Goal: Task Accomplishment & Management: Complete application form

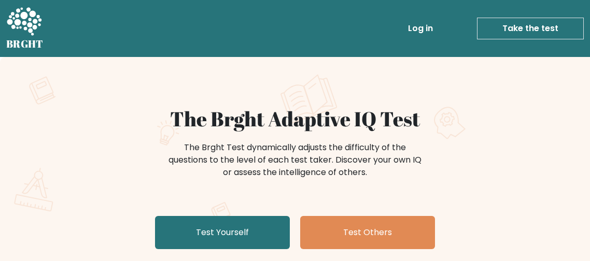
scroll to position [22, 0]
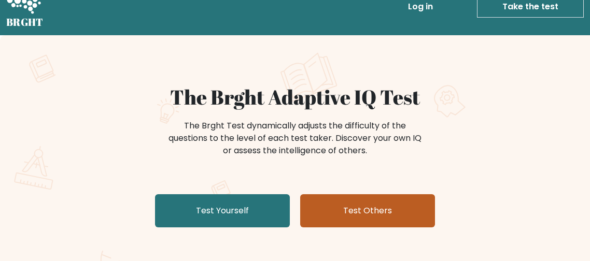
click at [321, 207] on link "Test Others" at bounding box center [367, 210] width 135 height 33
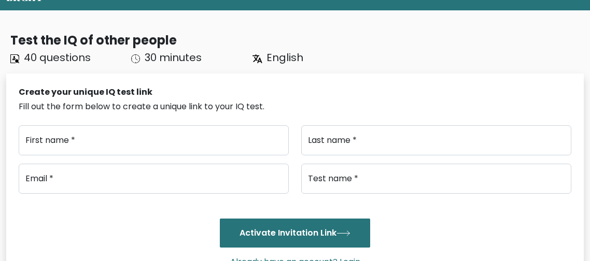
scroll to position [49, 0]
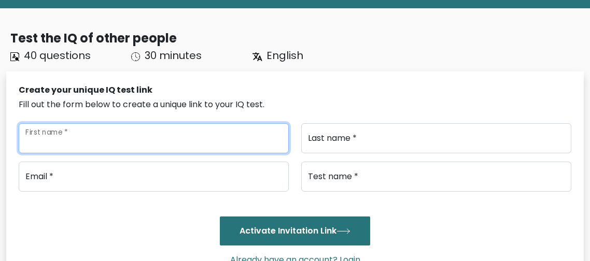
click at [138, 131] on input "First name *" at bounding box center [154, 138] width 270 height 30
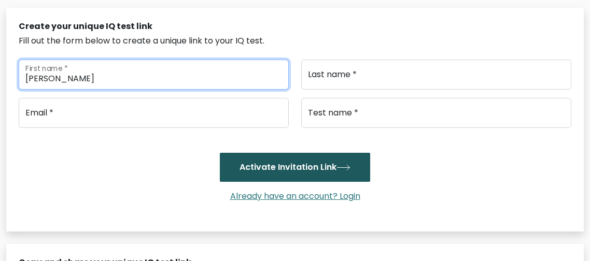
scroll to position [113, 0]
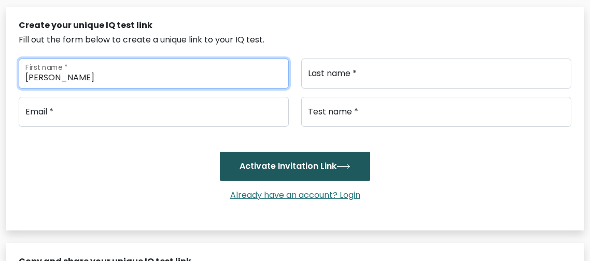
type input "[PERSON_NAME]"
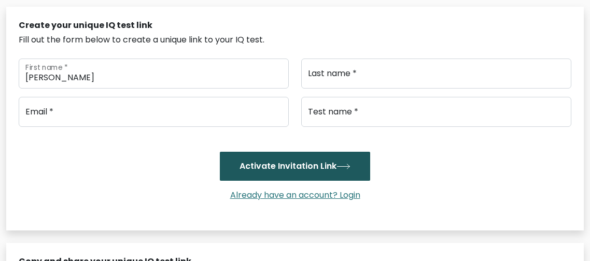
click at [317, 171] on button "Activate Invitation Link" at bounding box center [295, 166] width 150 height 29
